Goal: Task Accomplishment & Management: Complete application form

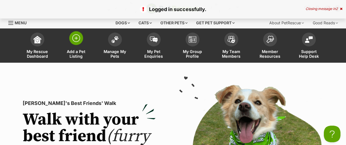
click at [80, 41] on img at bounding box center [76, 38] width 8 height 8
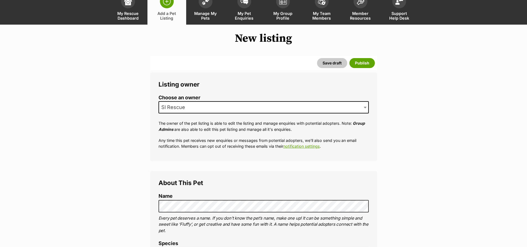
scroll to position [138, 0]
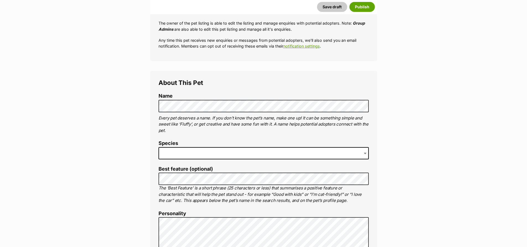
drag, startPoint x: 180, startPoint y: 151, endPoint x: 178, endPoint y: 155, distance: 4.4
click at [180, 145] on span at bounding box center [264, 153] width 210 height 12
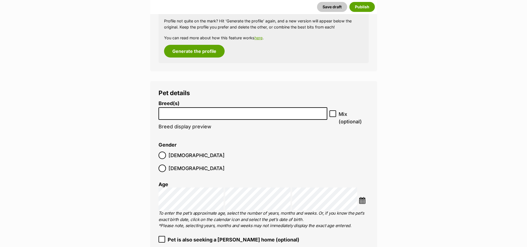
scroll to position [609, 0]
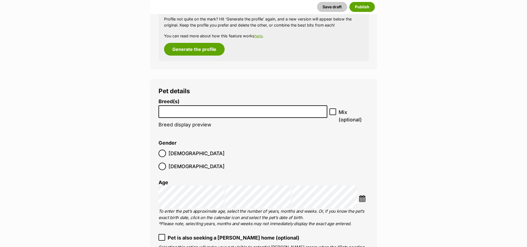
click at [196, 109] on input "search" at bounding box center [243, 110] width 165 height 6
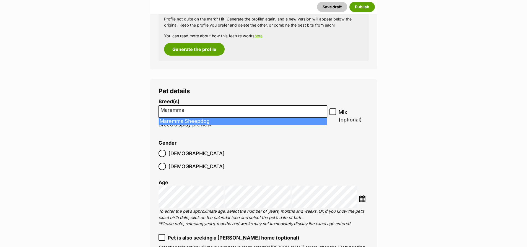
type input "Maremma"
select select "140"
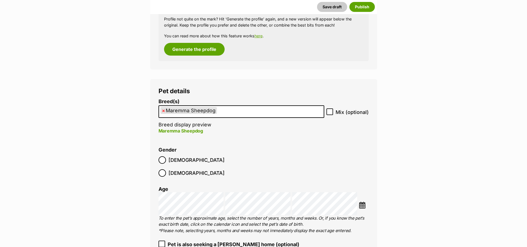
click at [345, 145] on img at bounding box center [362, 205] width 7 height 7
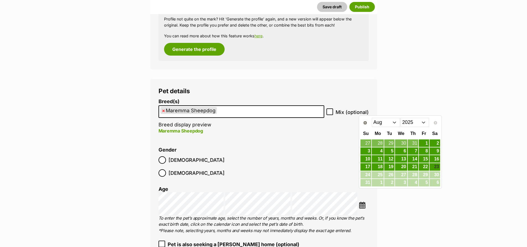
click at [345, 123] on select "2015 2016 2017 2018 2019 2020 2021 2022 2023 2024 2025" at bounding box center [415, 122] width 29 height 9
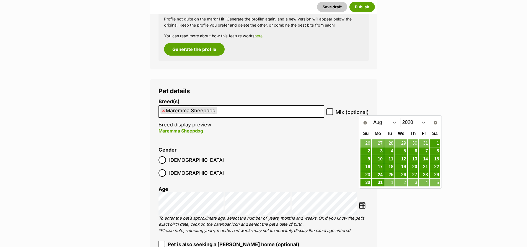
click at [345, 122] on select "Jan Feb Mar Apr May Jun Jul Aug Sep Oct Nov Dec" at bounding box center [386, 122] width 29 height 9
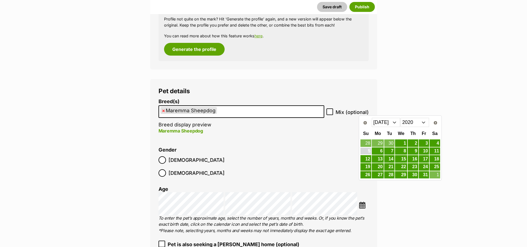
click at [345, 145] on link "5" at bounding box center [366, 151] width 11 height 7
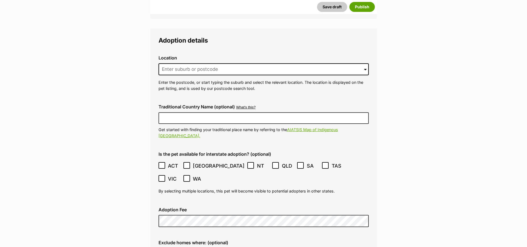
scroll to position [1301, 0]
click at [173, 63] on input at bounding box center [264, 69] width 210 height 12
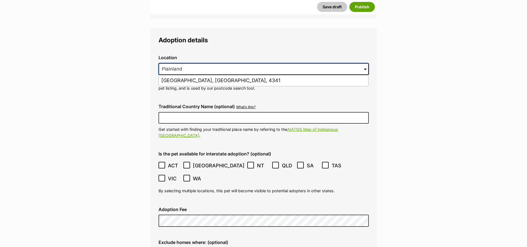
type input "Plainland"
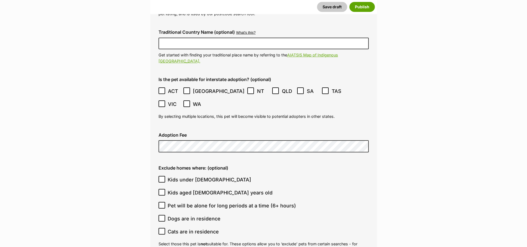
scroll to position [1384, 0]
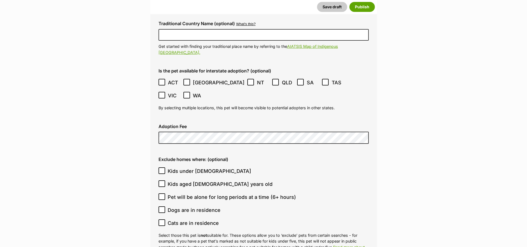
click at [163, 145] on icon at bounding box center [162, 171] width 4 height 4
click at [163, 145] on input "Kids under 5 years old" at bounding box center [162, 170] width 7 height 7
checkbox input "true"
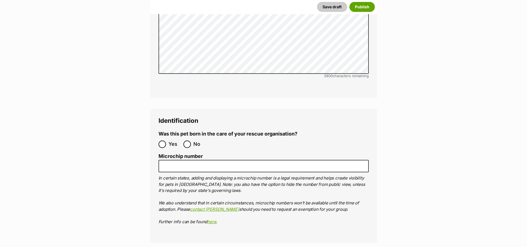
scroll to position [1772, 0]
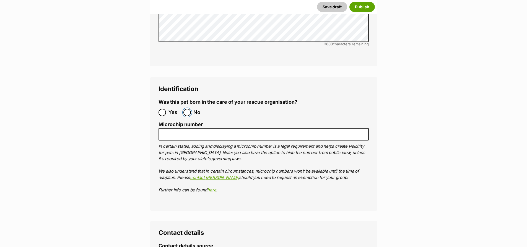
click at [188, 109] on input "No" at bounding box center [187, 112] width 7 height 7
radio input "true"
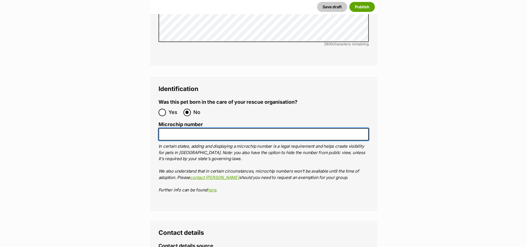
click at [164, 128] on input "Microchip number" at bounding box center [264, 134] width 210 height 12
paste input "956000012143010"
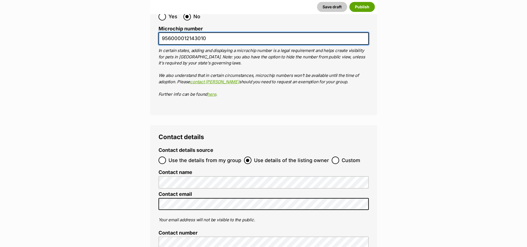
scroll to position [1938, 0]
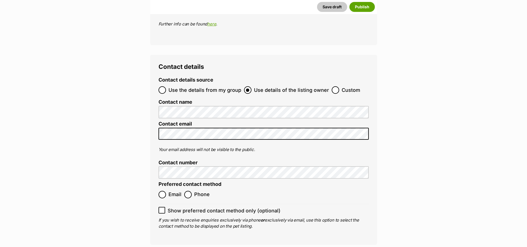
type input "956000012143010"
click at [163, 145] on input "Email" at bounding box center [162, 194] width 7 height 7
radio input "true"
click at [161, 145] on icon at bounding box center [162, 210] width 4 height 4
click at [161, 145] on input "Show preferred contact method only (optional)" at bounding box center [162, 210] width 7 height 7
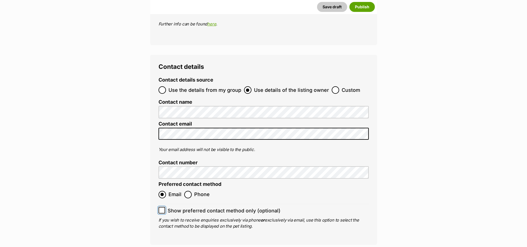
checkbox input "true"
drag, startPoint x: 280, startPoint y: 231, endPoint x: 287, endPoint y: 226, distance: 8.9
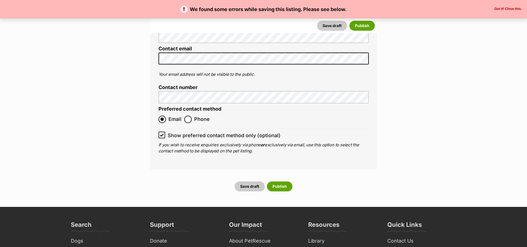
scroll to position [2076, 0]
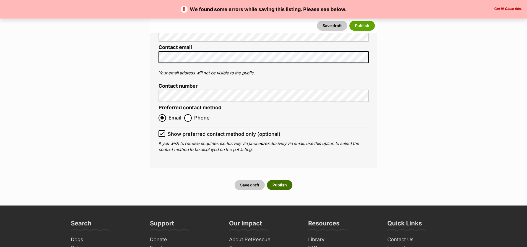
click at [284, 180] on button "Publish" at bounding box center [279, 185] width 25 height 10
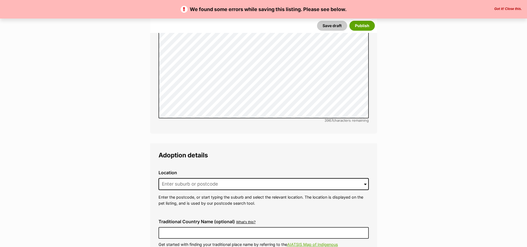
scroll to position [1246, 0]
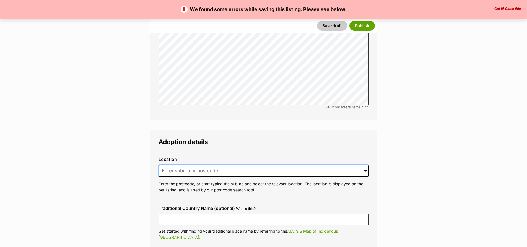
drag, startPoint x: 196, startPoint y: 159, endPoint x: 193, endPoint y: 152, distance: 7.7
click at [196, 165] on input at bounding box center [264, 171] width 210 height 12
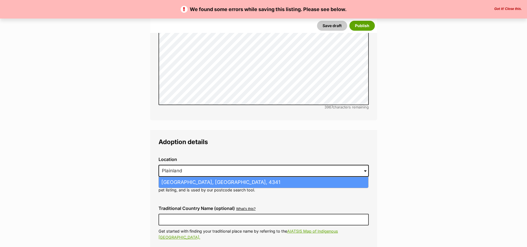
click at [179, 177] on li "Plainland, Queensland, 4341" at bounding box center [264, 182] width 210 height 11
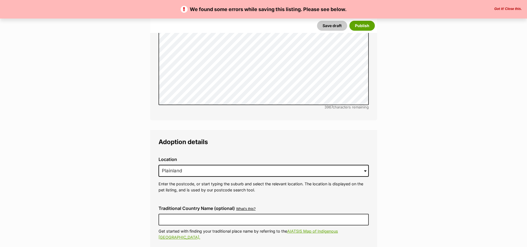
type input "Plainland, Queensland, 4341"
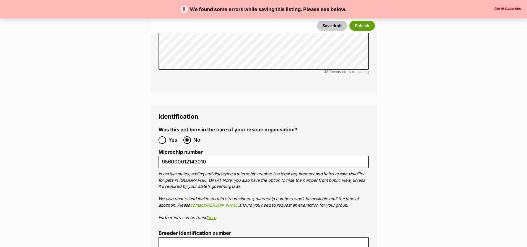
scroll to position [1799, 0]
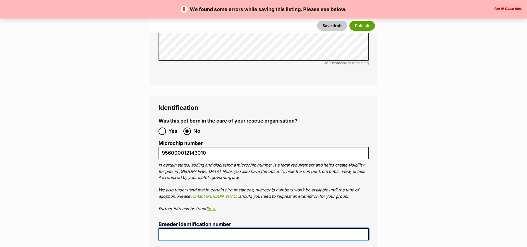
click at [200, 228] on input "Breeder identification number" at bounding box center [264, 234] width 210 height 12
type input "BIN0012175854610"
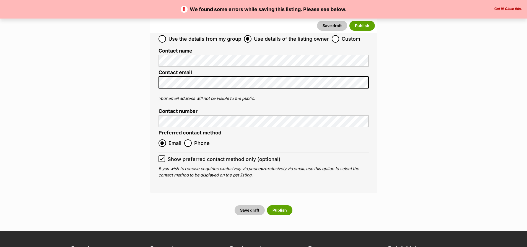
scroll to position [2104, 0]
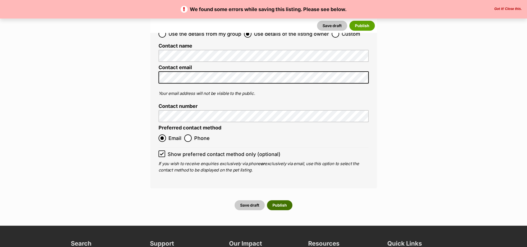
click at [284, 200] on button "Publish" at bounding box center [279, 205] width 25 height 10
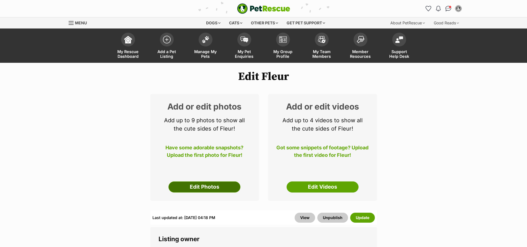
click at [199, 191] on link "Edit Photos" at bounding box center [205, 187] width 72 height 11
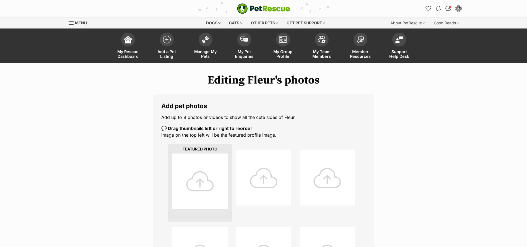
click at [205, 178] on div at bounding box center [199, 181] width 55 height 55
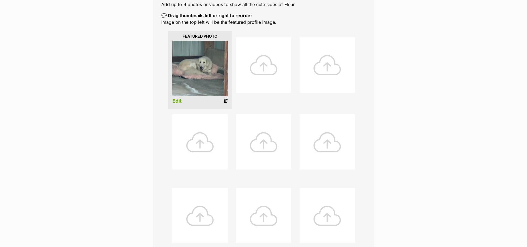
scroll to position [55, 0]
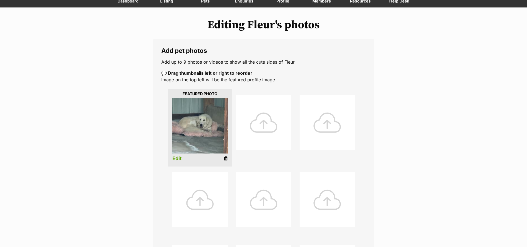
click at [178, 158] on link "Edit" at bounding box center [176, 159] width 9 height 6
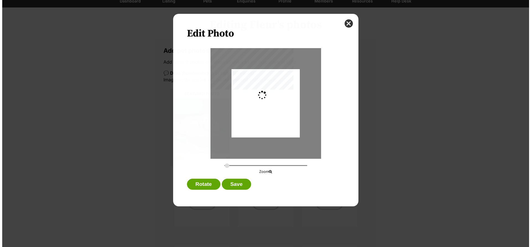
scroll to position [0, 0]
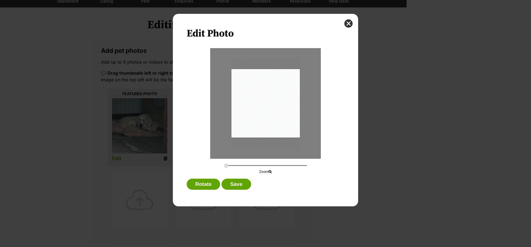
click at [263, 138] on div "Dialog Window - Close (Press escape to close)" at bounding box center [266, 103] width 68 height 91
drag, startPoint x: 260, startPoint y: 136, endPoint x: 262, endPoint y: 153, distance: 17.2
click at [262, 153] on div "Dialog Window - Close (Press escape to close)" at bounding box center [265, 114] width 68 height 91
drag, startPoint x: 226, startPoint y: 166, endPoint x: 240, endPoint y: 164, distance: 13.8
click at [240, 164] on input "Dialog Window - Close (Press escape to close)" at bounding box center [265, 165] width 83 height 5
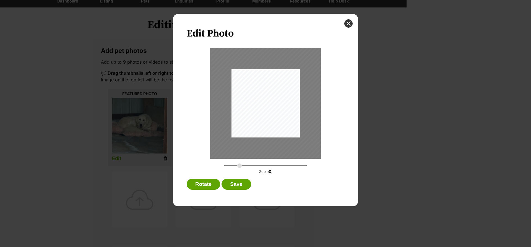
drag, startPoint x: 258, startPoint y: 117, endPoint x: 263, endPoint y: 119, distance: 5.8
click at [263, 119] on div "Dialog Window - Close (Press escape to close)" at bounding box center [271, 124] width 120 height 160
drag, startPoint x: 239, startPoint y: 165, endPoint x: 233, endPoint y: 165, distance: 5.8
type input "0.378"
click at [233, 165] on input "Dialog Window - Close (Press escape to close)" at bounding box center [265, 165] width 83 height 5
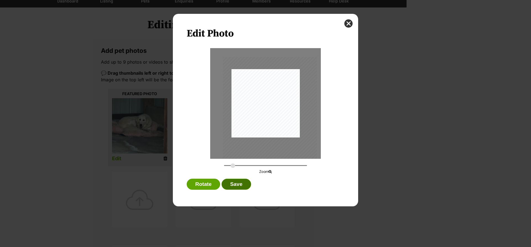
click at [238, 180] on button "Save" at bounding box center [236, 184] width 29 height 11
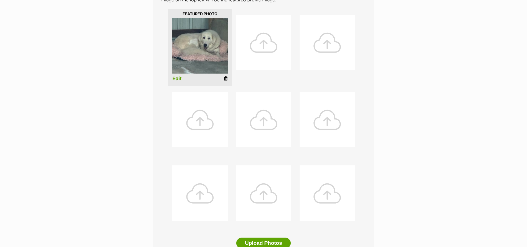
scroll to position [194, 0]
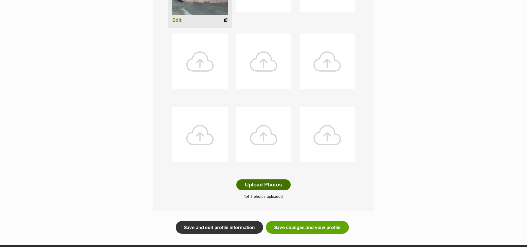
click at [263, 188] on button "Upload Photos" at bounding box center [263, 184] width 54 height 11
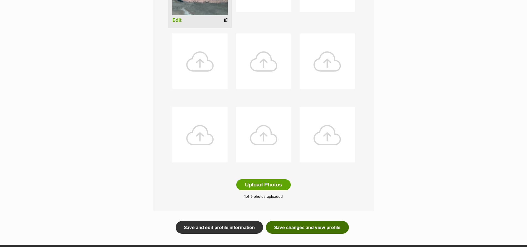
click at [316, 229] on link "Save changes and view profile" at bounding box center [307, 227] width 83 height 13
